Goal: Task Accomplishment & Management: Manage account settings

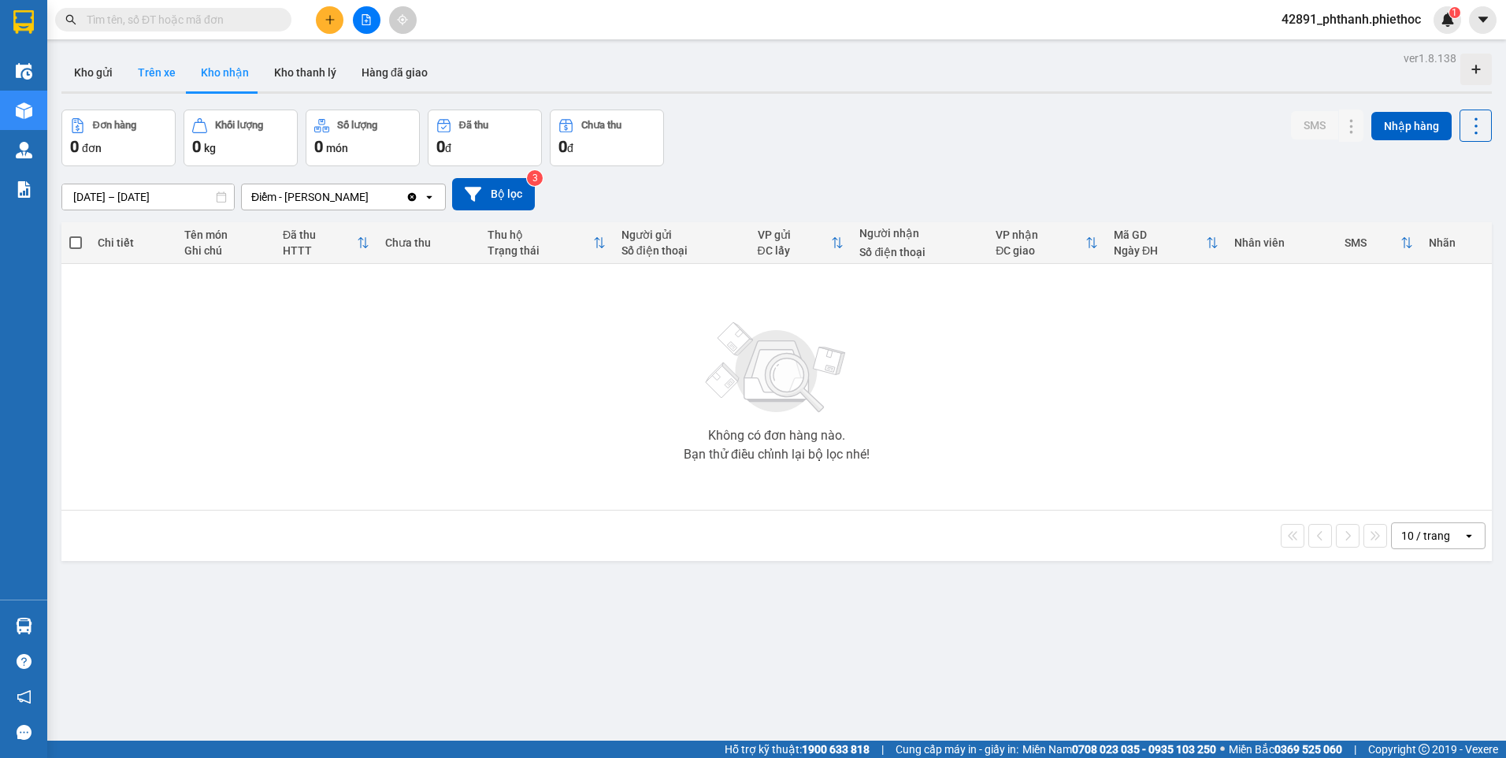
click at [140, 79] on button "Trên xe" at bounding box center [156, 73] width 63 height 38
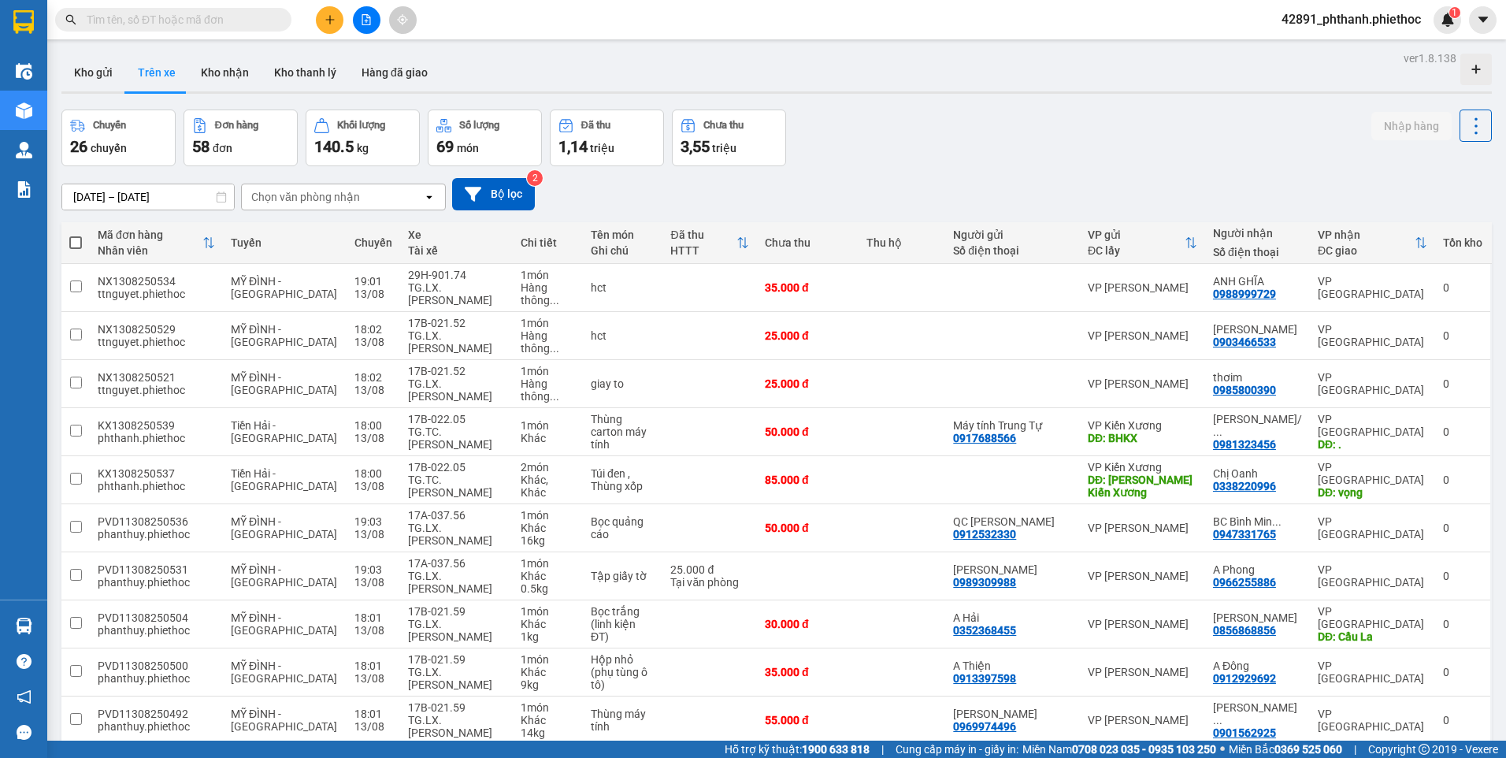
click at [925, 185] on div "[DATE] – [DATE] Press the down arrow key to interact with the calendar and sele…" at bounding box center [776, 194] width 1430 height 32
click at [306, 206] on div "Chọn văn phòng nhận" at bounding box center [332, 196] width 181 height 25
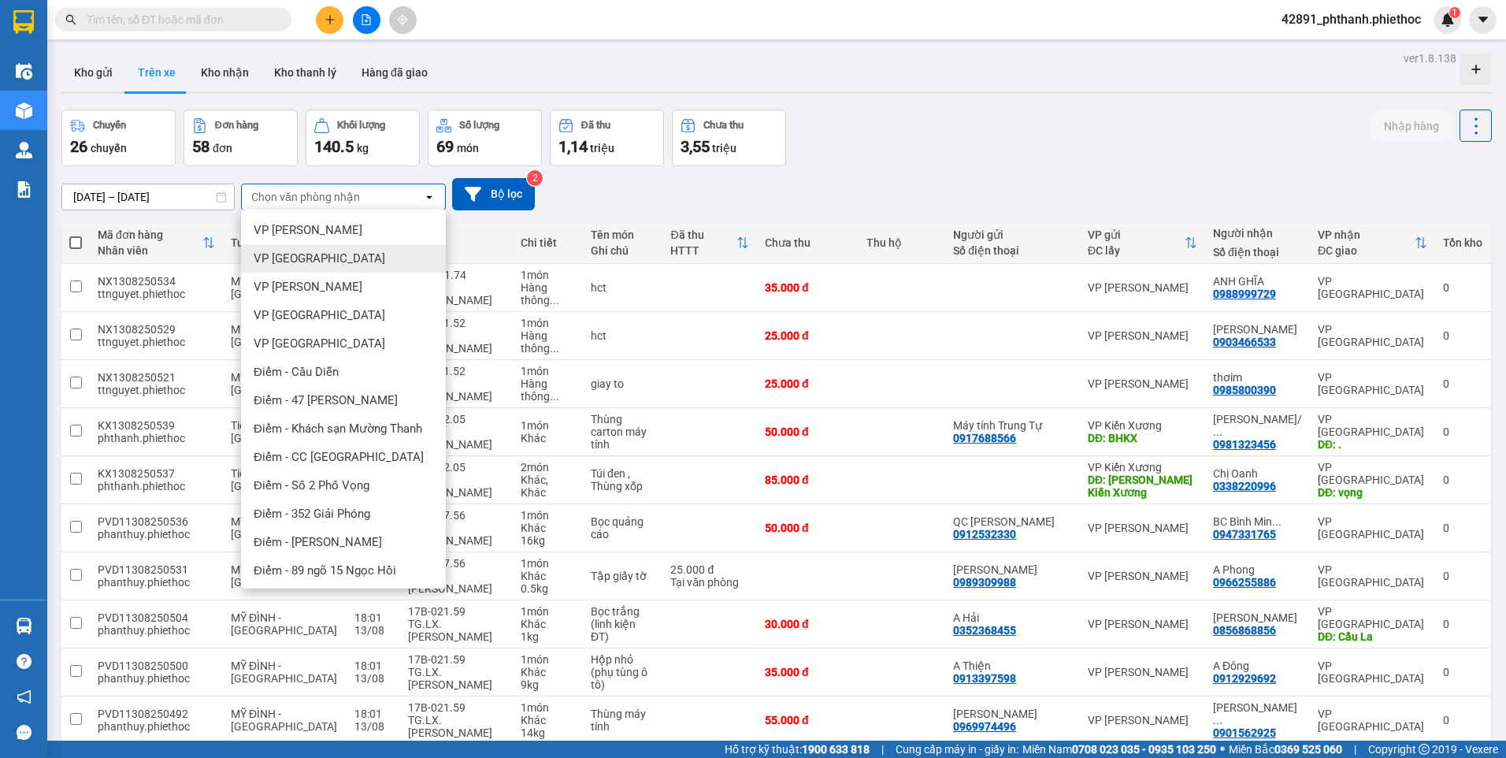
click at [307, 257] on span "VP [GEOGRAPHIC_DATA]" at bounding box center [320, 258] width 132 height 16
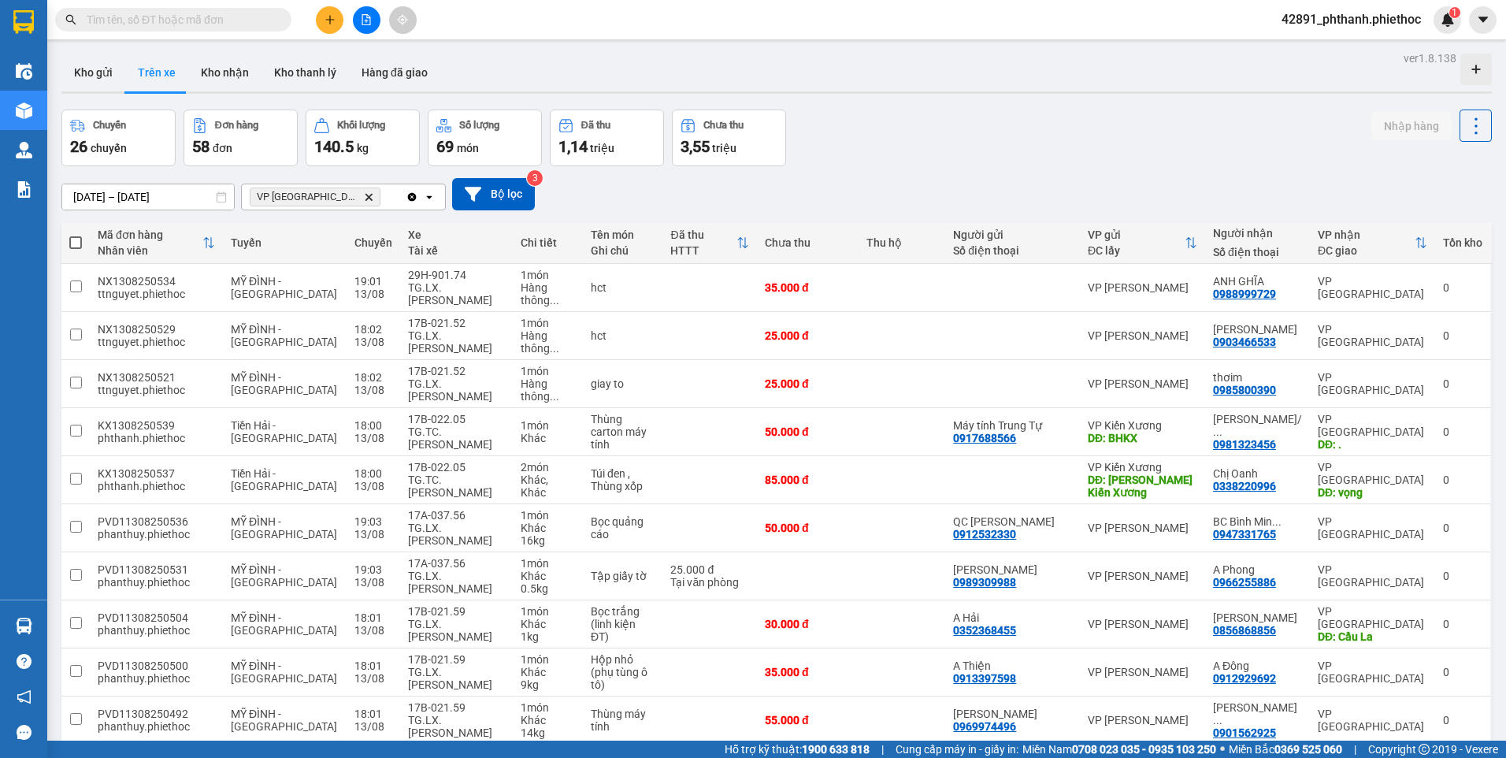
click at [931, 191] on div "[DATE] – [DATE] Press the down arrow key to interact with the calendar and sele…" at bounding box center [776, 194] width 1430 height 32
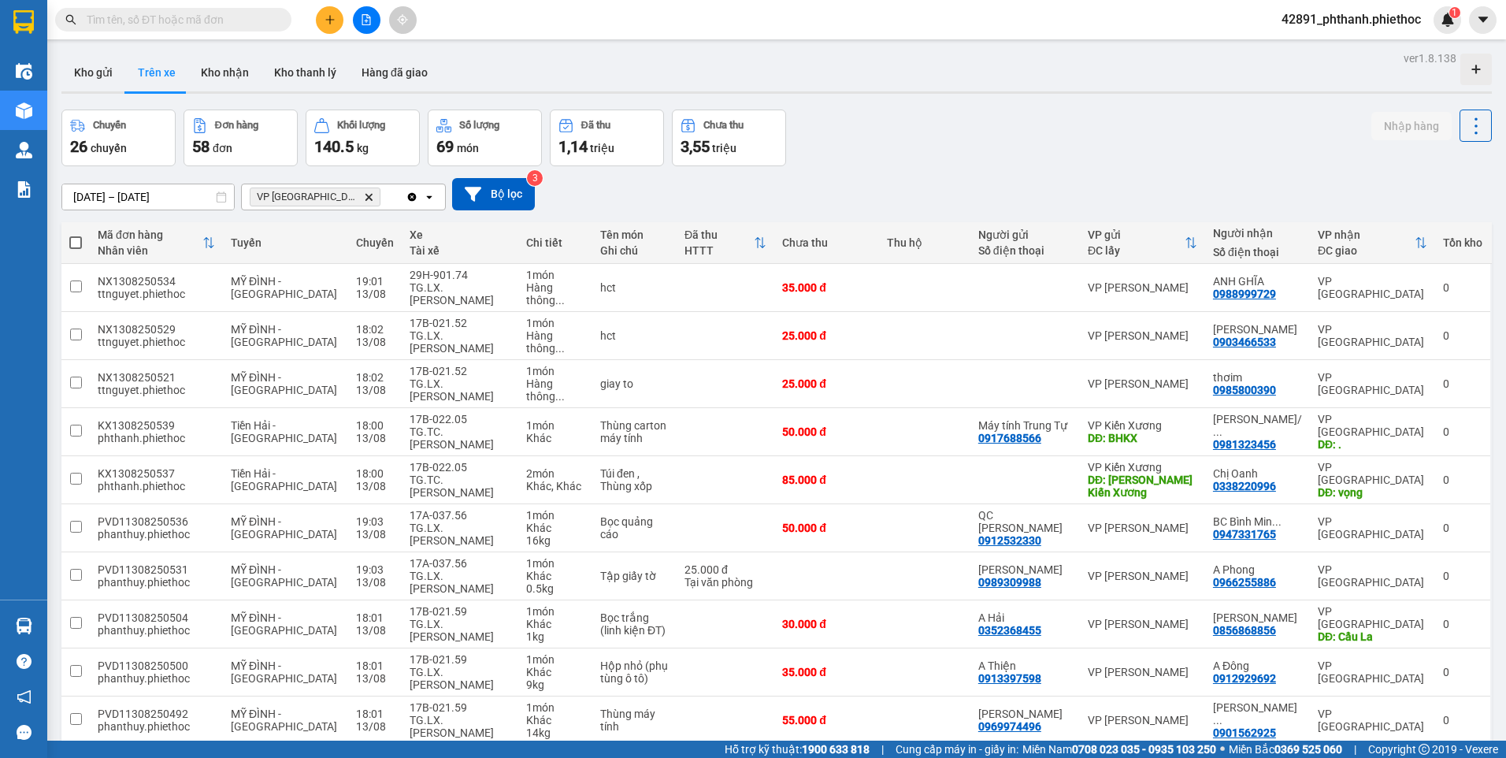
click at [967, 121] on div "Chuyến 26 chuyến Đơn hàng 58 đơn Khối lượng 140.5 kg Số lượng 69 món Đã thu 1,1…" at bounding box center [776, 137] width 1430 height 57
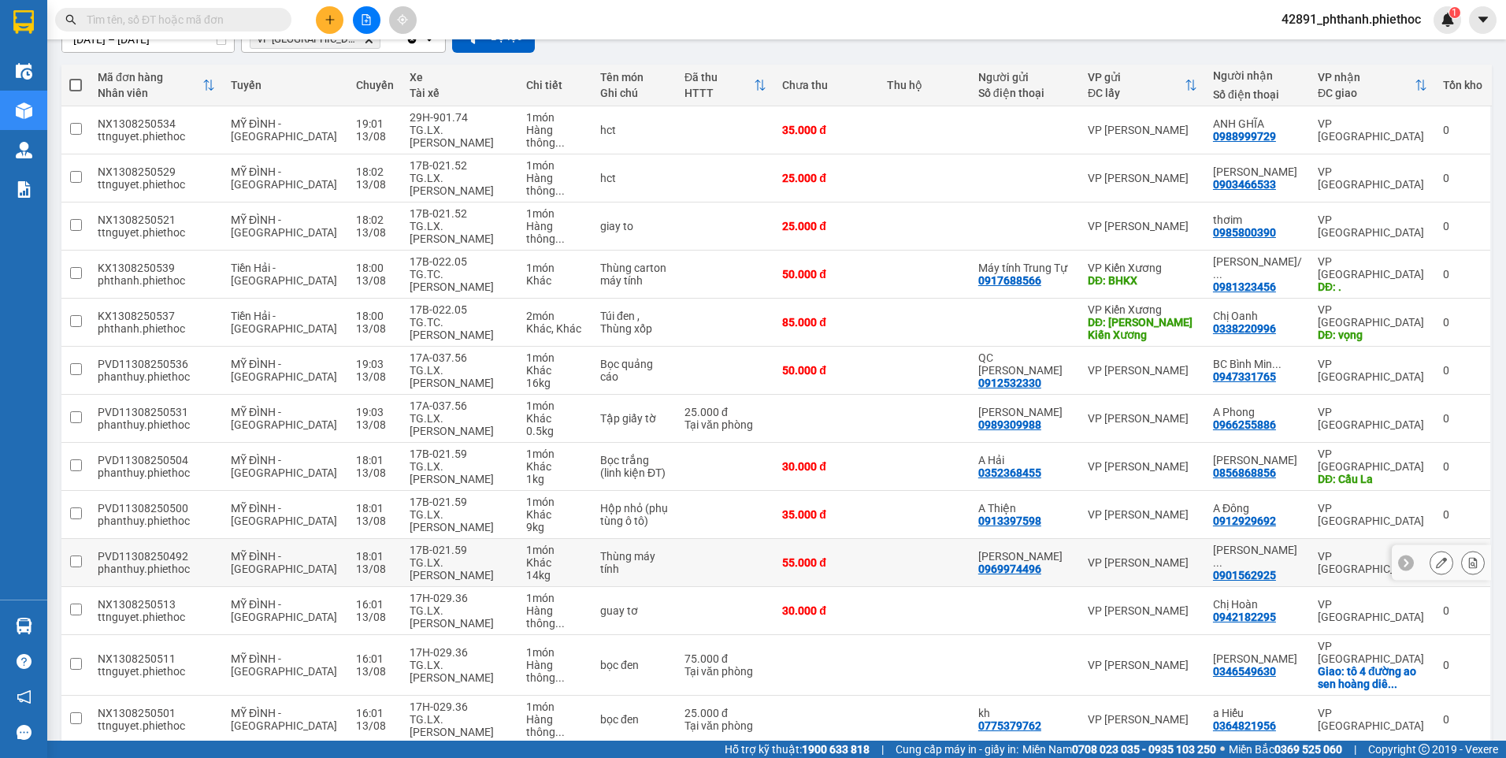
scroll to position [236, 0]
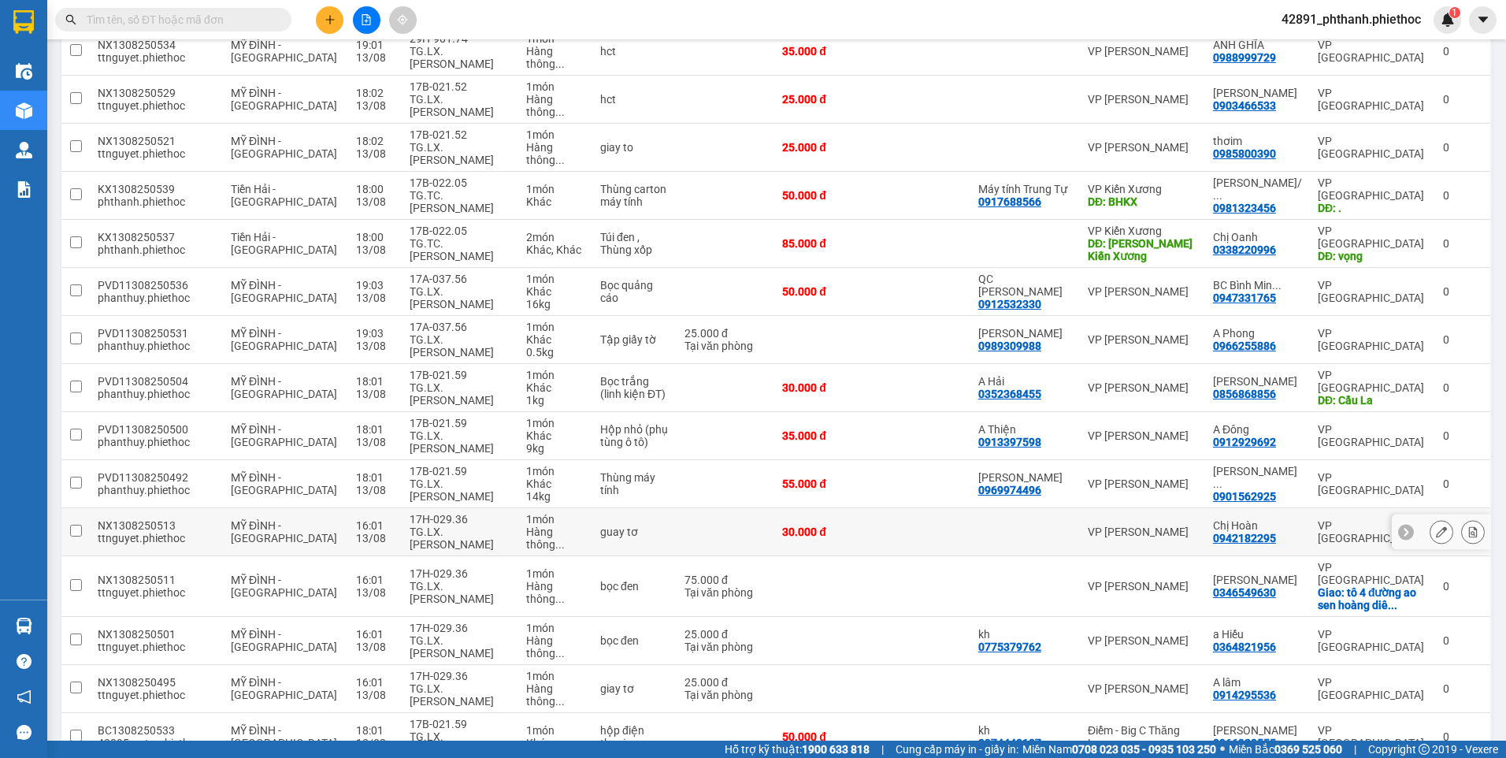
click at [450, 525] on div "TG.LX.[PERSON_NAME]" at bounding box center [461, 537] width 102 height 25
checkbox input "true"
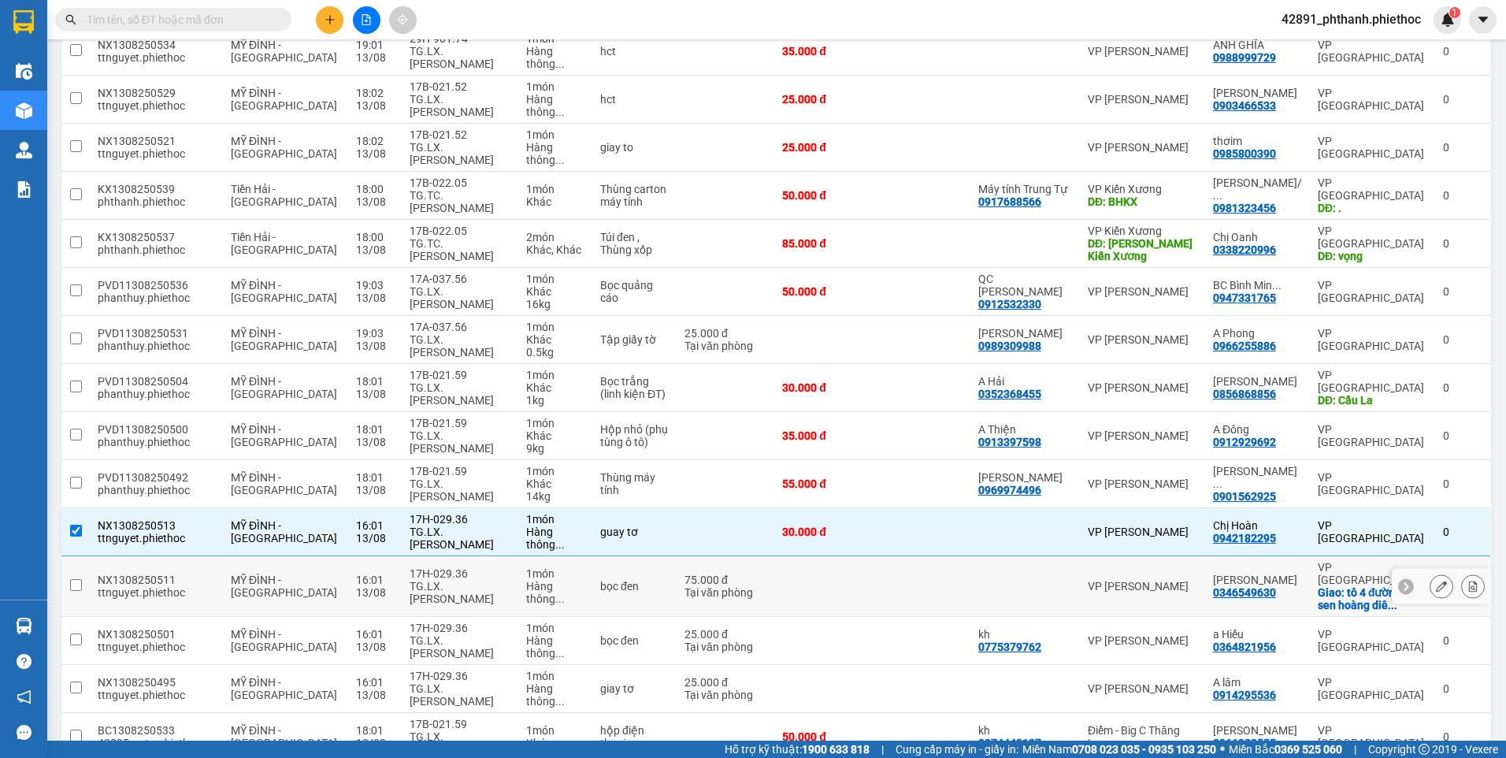
drag, startPoint x: 464, startPoint y: 540, endPoint x: 467, endPoint y: 577, distance: 37.1
click at [464, 580] on div "TG.LX.[PERSON_NAME]" at bounding box center [461, 592] width 102 height 25
checkbox input "true"
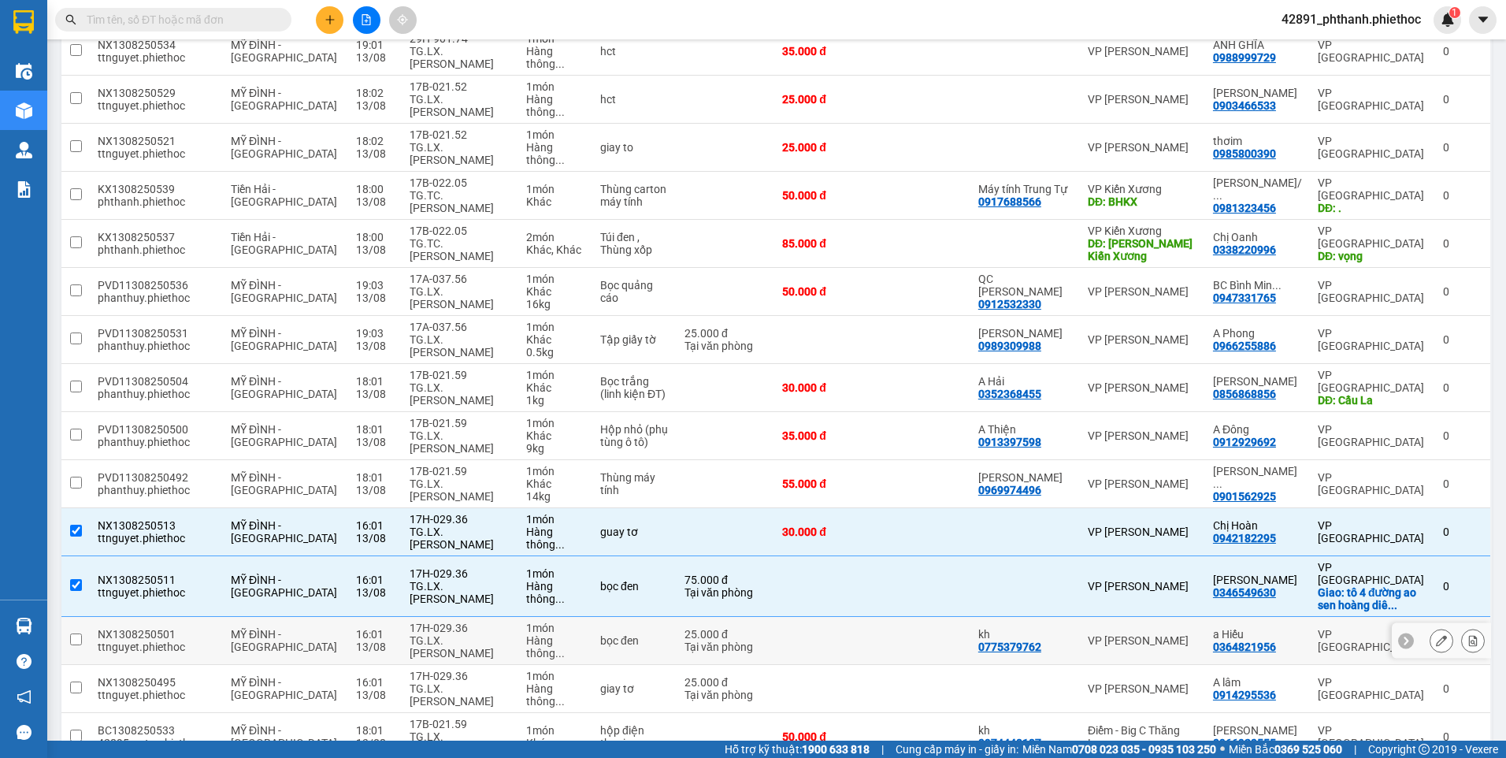
click at [472, 634] on div "TG.LX.[PERSON_NAME]" at bounding box center [461, 646] width 102 height 25
checkbox input "true"
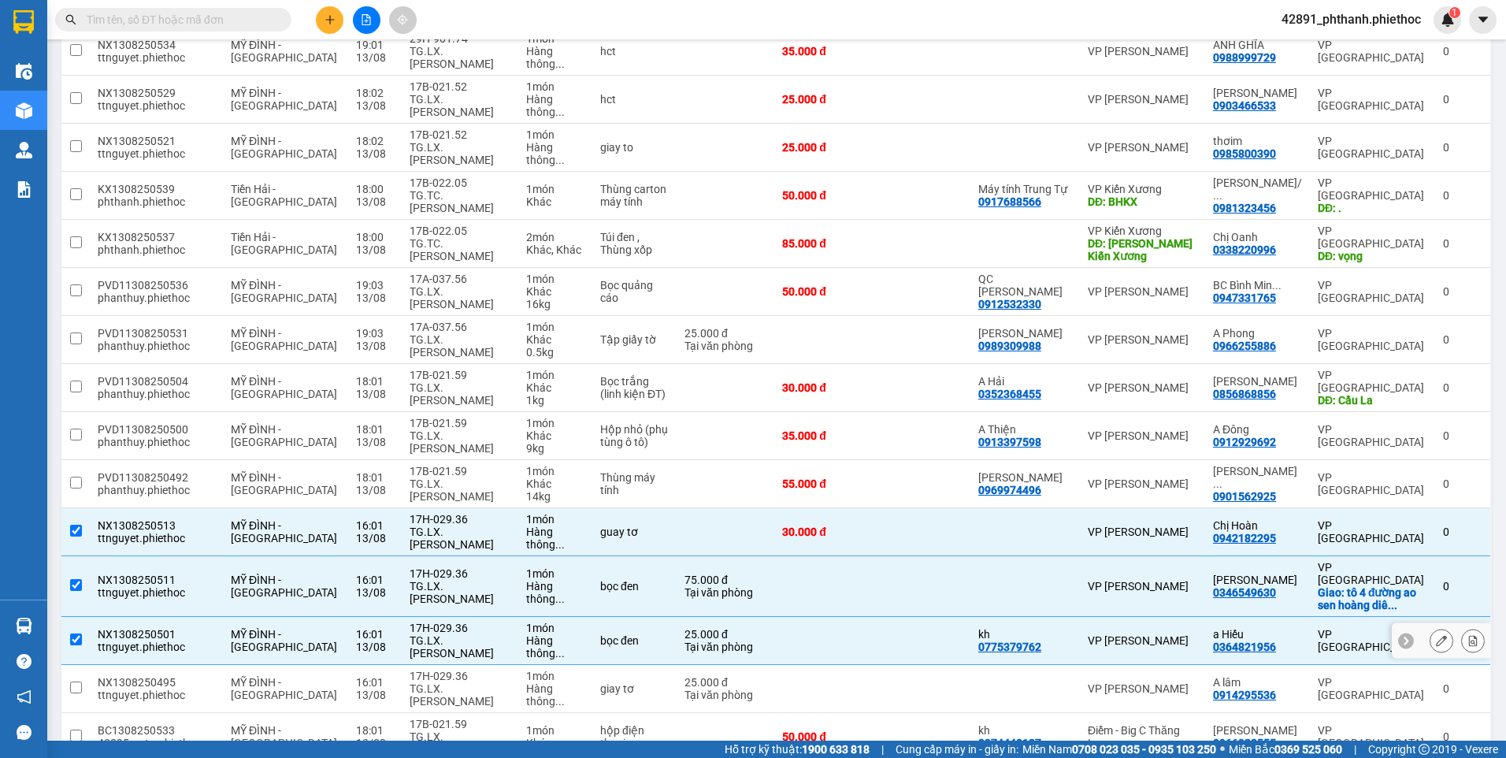
click at [483, 665] on td "17H-029.36 TG.LX.[PERSON_NAME]" at bounding box center [460, 689] width 117 height 48
checkbox input "true"
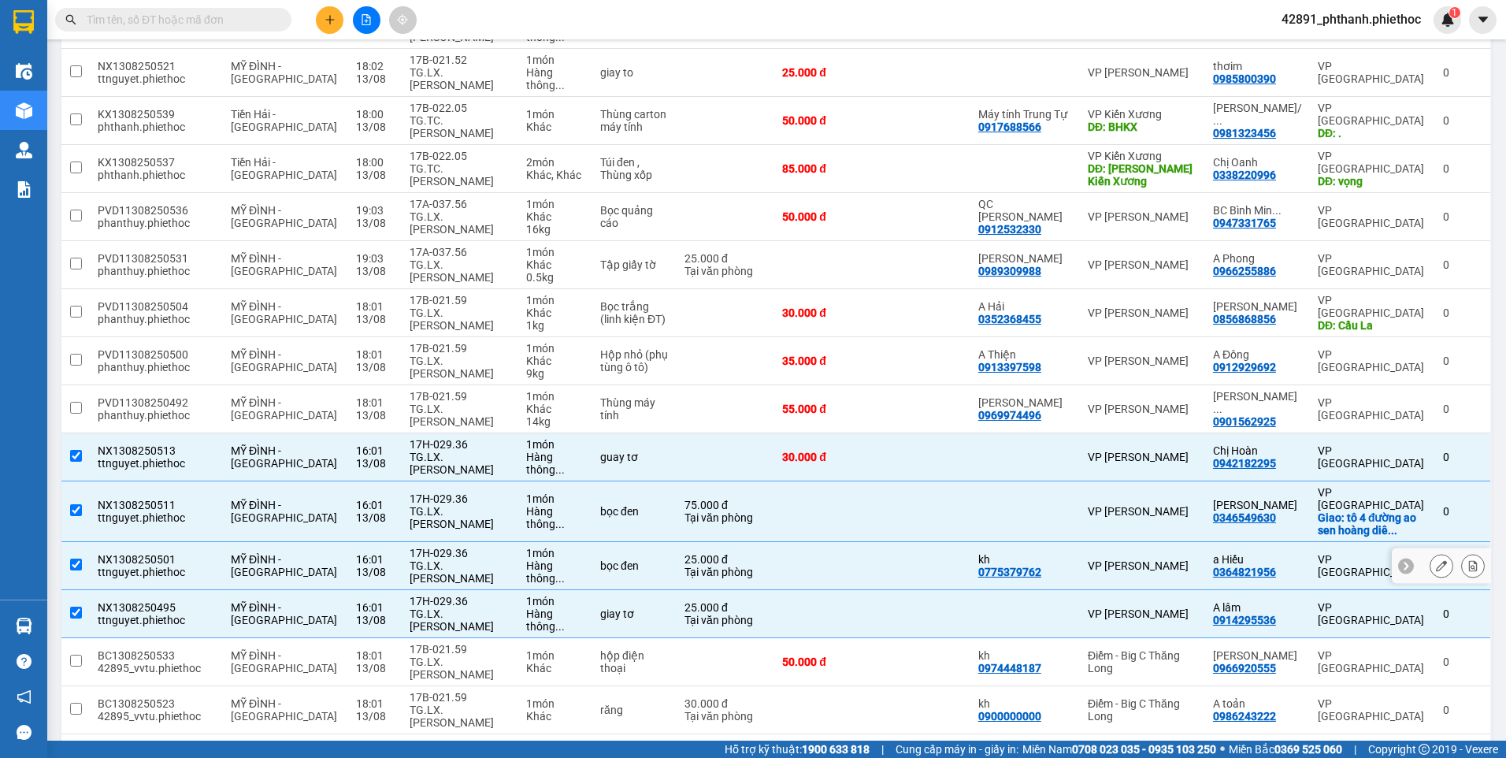
scroll to position [394, 0]
